Goal: Use online tool/utility

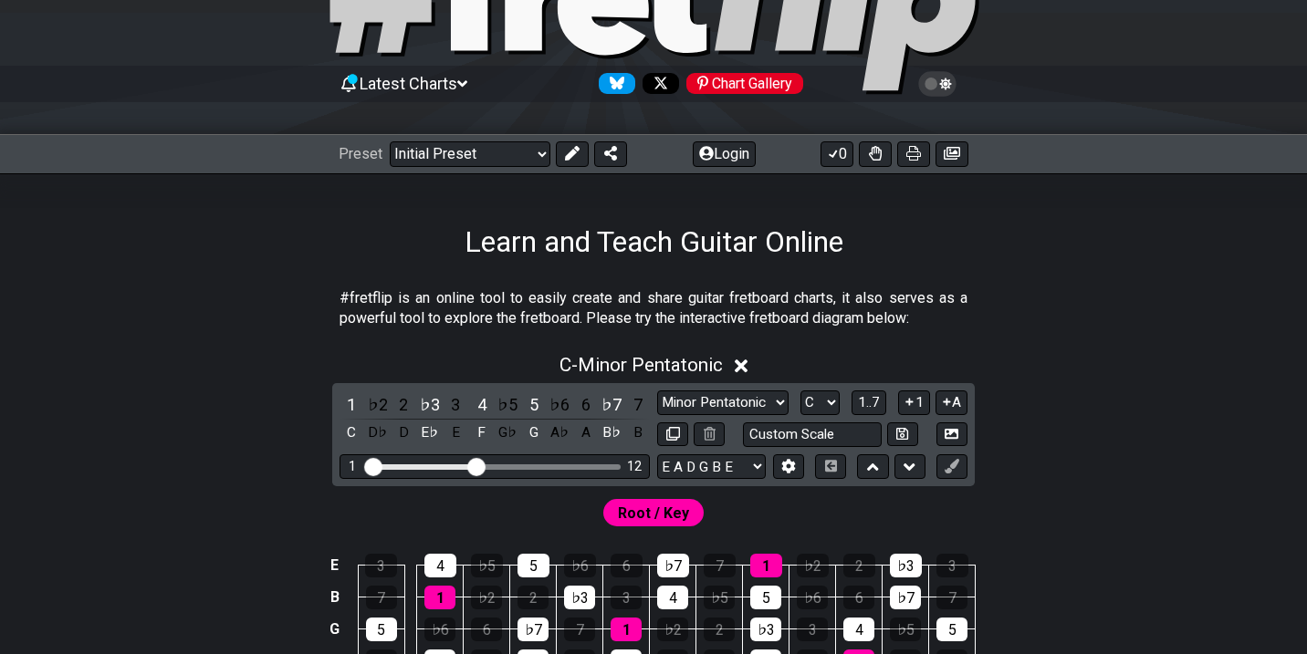
scroll to position [180, 0]
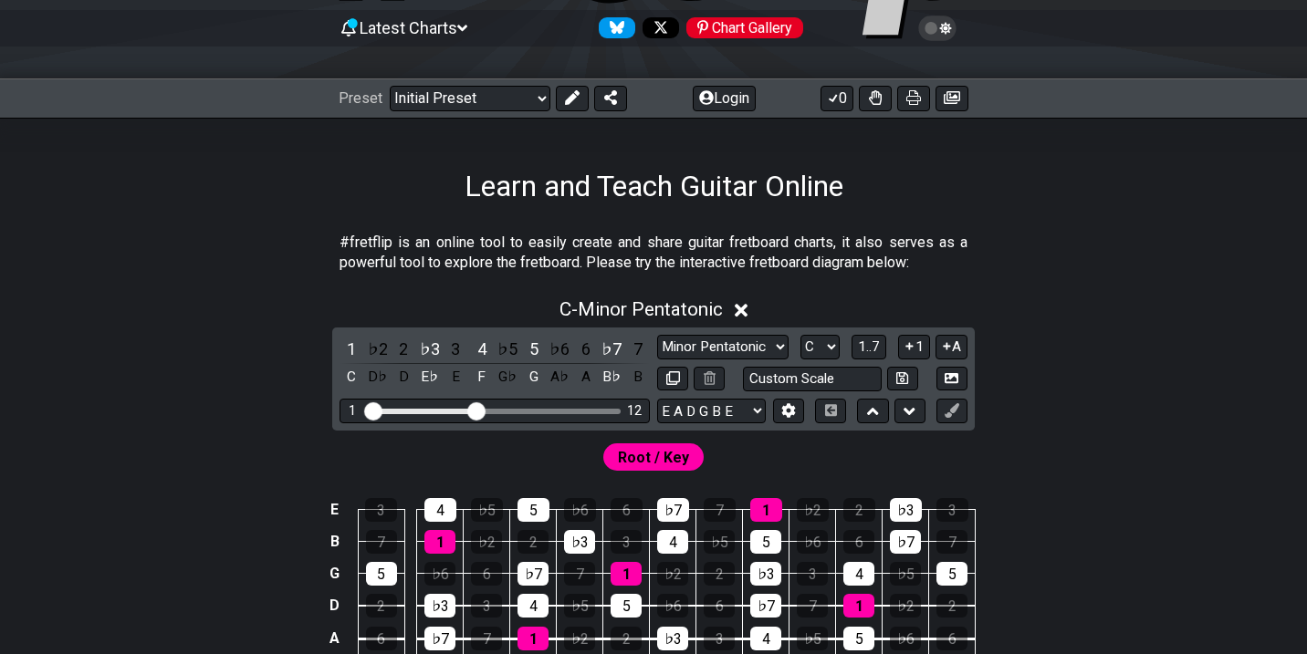
drag, startPoint x: 467, startPoint y: 408, endPoint x: 433, endPoint y: 408, distance: 34.7
click at [433, 409] on div "Visible fret range" at bounding box center [422, 411] width 106 height 5
click at [728, 340] on select "Minor Pentatonic Click to edit Minor Pentatonic Major Pentatonic Minor Blues Ma…" at bounding box center [722, 347] width 131 height 25
click at [657, 335] on select "Minor Pentatonic Click to edit Minor Pentatonic Major Pentatonic Minor Blues Ma…" at bounding box center [722, 347] width 131 height 25
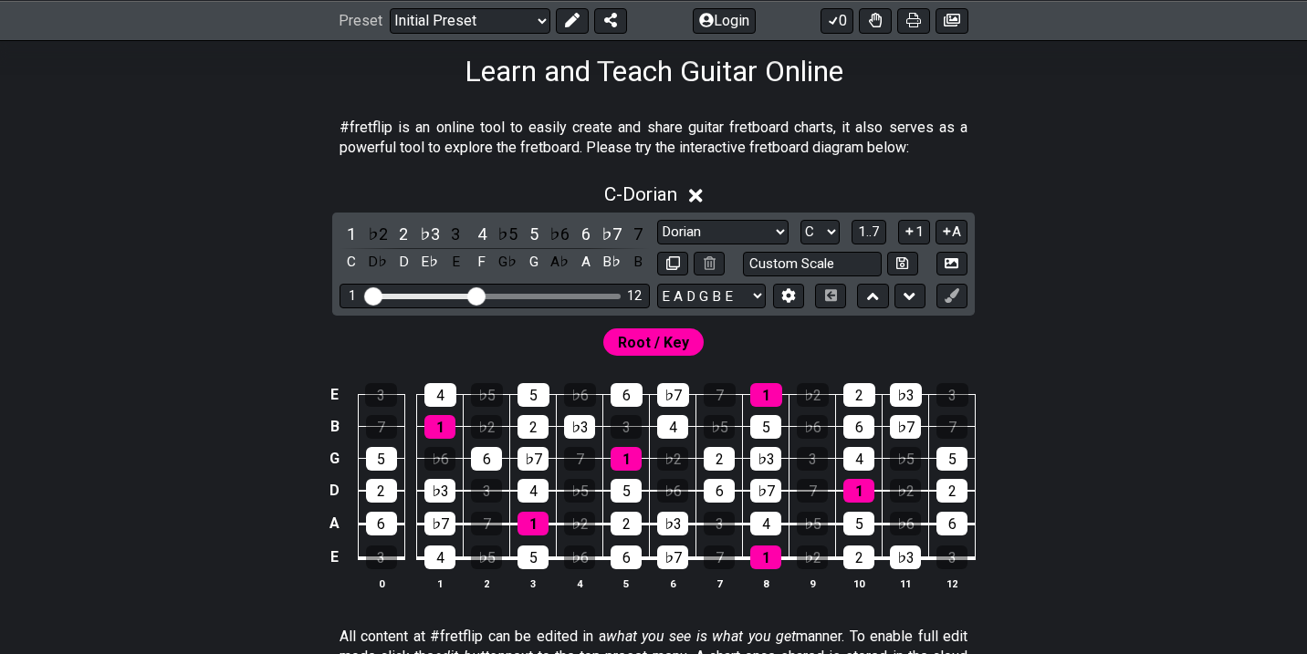
scroll to position [296, 0]
click at [671, 343] on span "Root / Key" at bounding box center [653, 342] width 71 height 26
click at [826, 229] on select "A♭ A A♯ B♭ B C C♯ D♭ D D♯ E♭ E F F♯ G♭ G G♯" at bounding box center [820, 231] width 39 height 25
click at [832, 222] on select "A♭ A A♯ B♭ B C C♯ D♭ D D♯ E♭ E F F♯ G♭ G G♯" at bounding box center [820, 231] width 39 height 25
click at [768, 229] on select "Minor Pentatonic Click to edit Minor Pentatonic Major Pentatonic Minor Blues Ma…" at bounding box center [722, 231] width 131 height 25
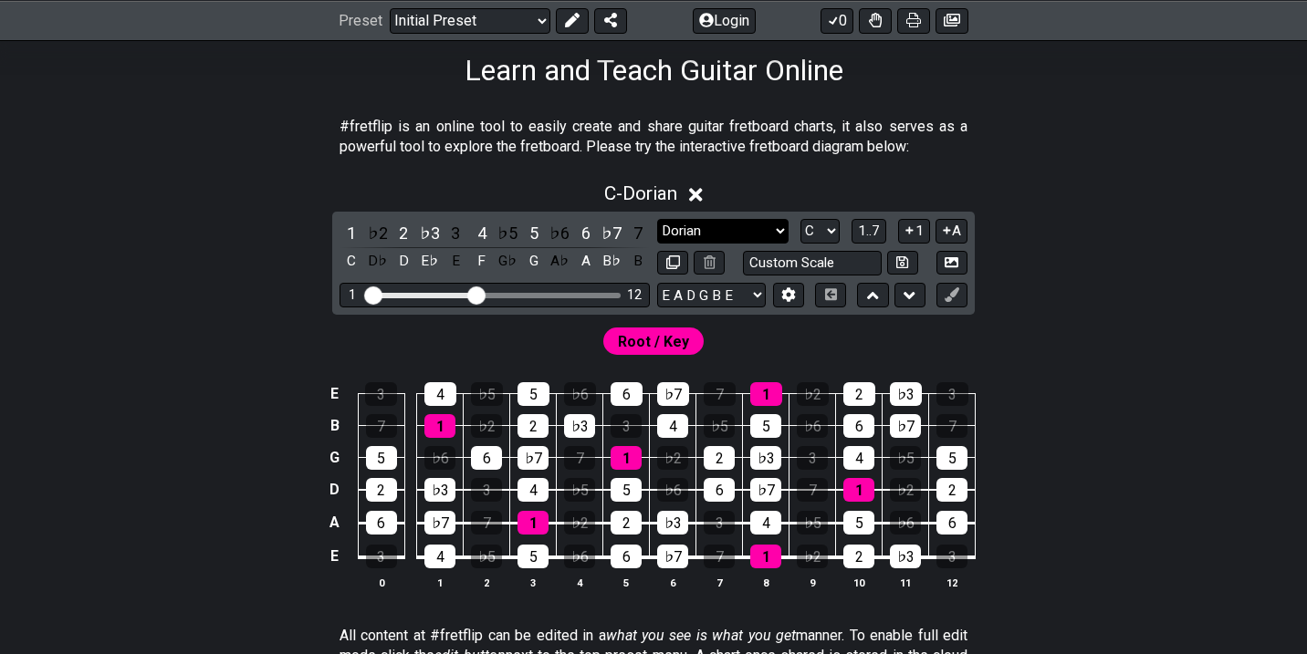
select select "Phrygian"
click at [657, 219] on select "Minor Pentatonic Click to edit Minor Pentatonic Major Pentatonic Minor Blues Ma…" at bounding box center [722, 231] width 131 height 25
